Goal: Transaction & Acquisition: Purchase product/service

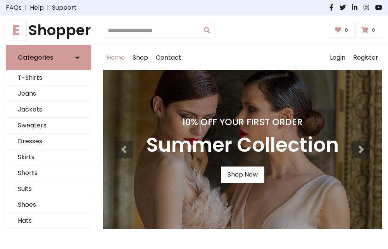
click at [194, 124] on h4 "10% Off Your First Order" at bounding box center [242, 122] width 193 height 11
click at [242, 175] on link "Shop Now" at bounding box center [242, 175] width 43 height 16
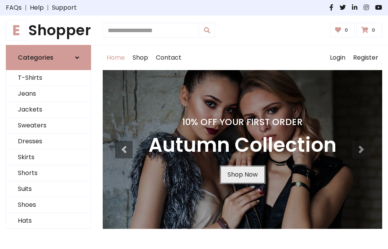
click at [242, 175] on link "Shop Now" at bounding box center [242, 175] width 43 height 16
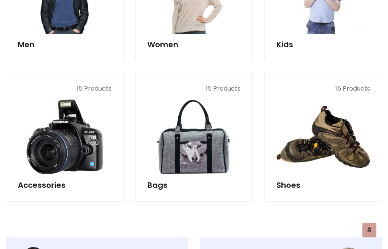
scroll to position [773, 0]
